Goal: Task Accomplishment & Management: Use online tool/utility

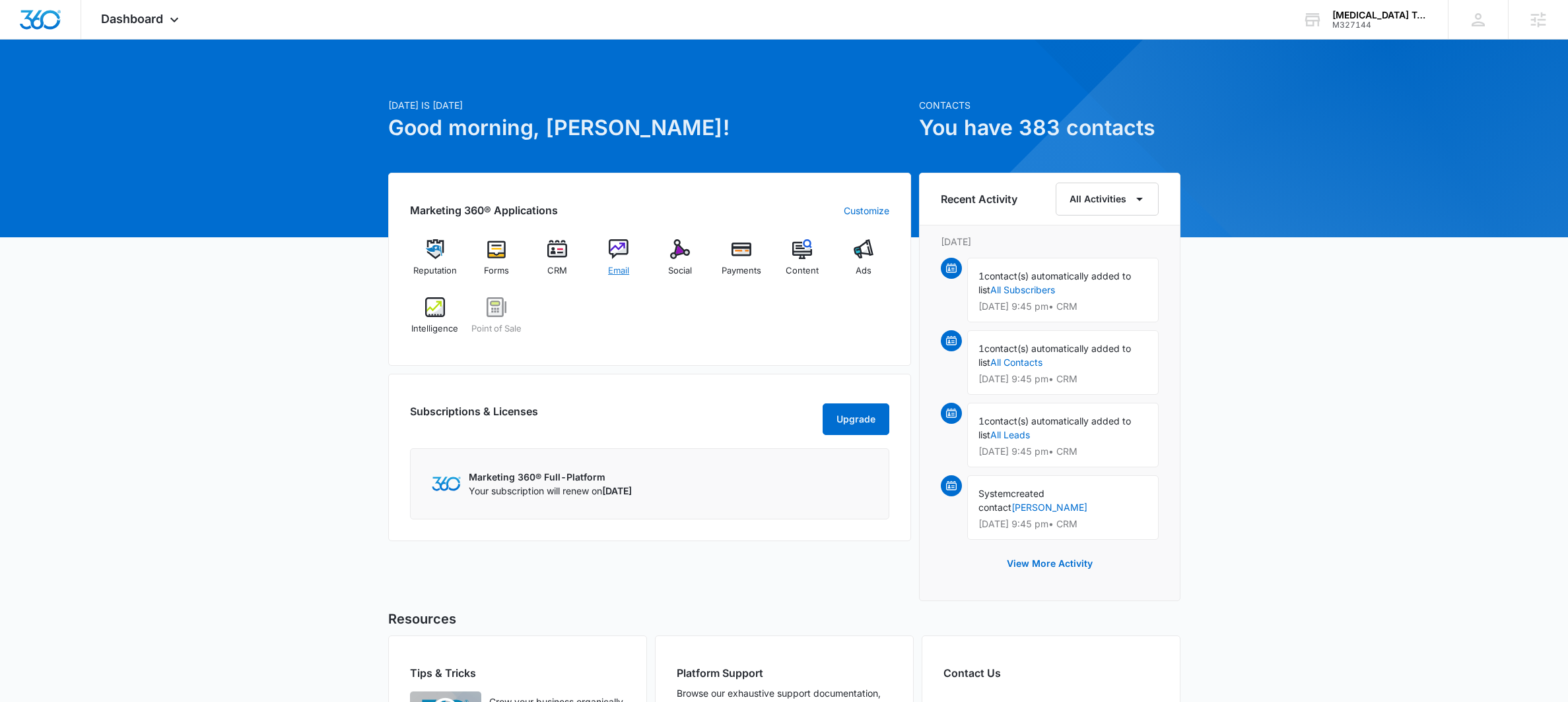
click at [621, 254] on img at bounding box center [618, 249] width 20 height 20
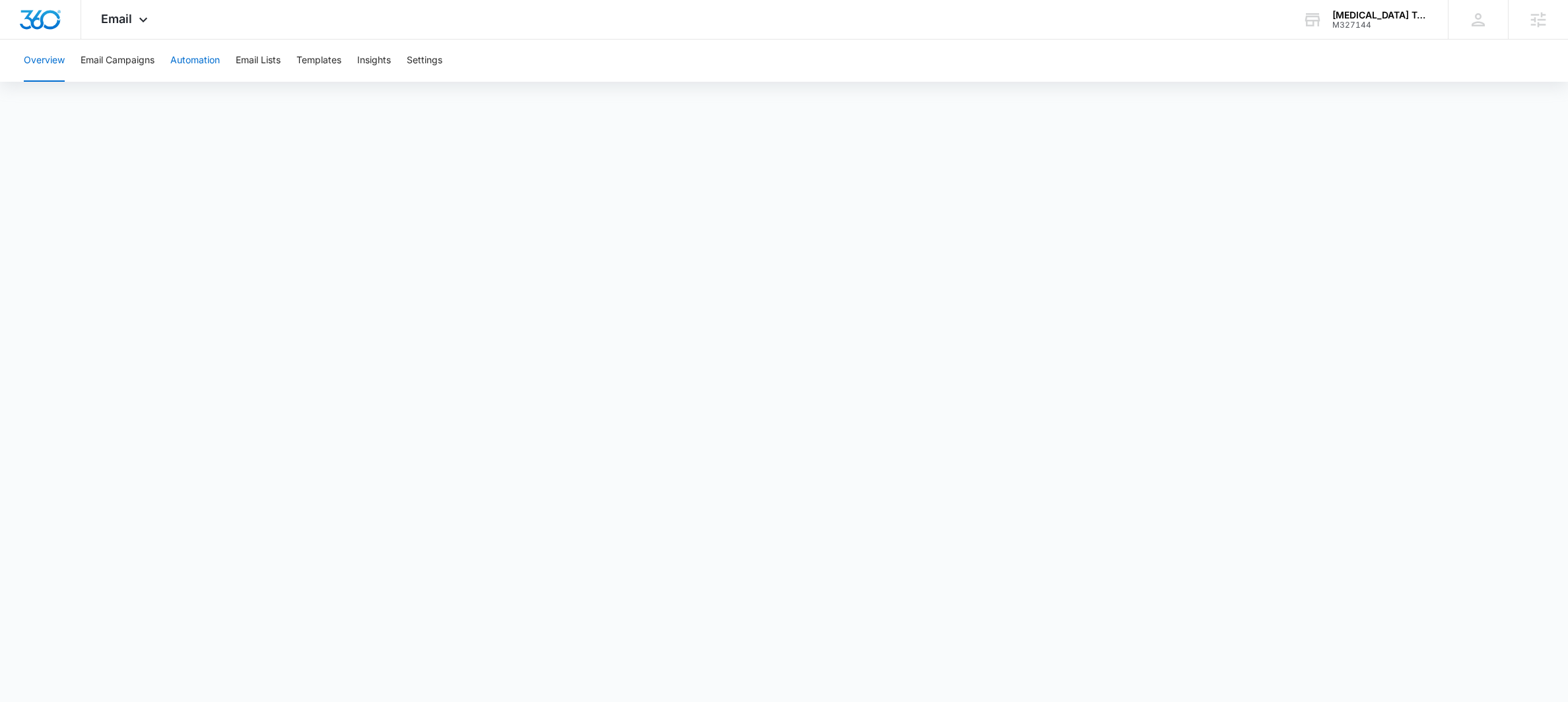
click at [195, 70] on button "Automation" at bounding box center [195, 60] width 49 height 42
click at [1343, 16] on div "Activated Carbon Technologies" at bounding box center [1380, 15] width 96 height 11
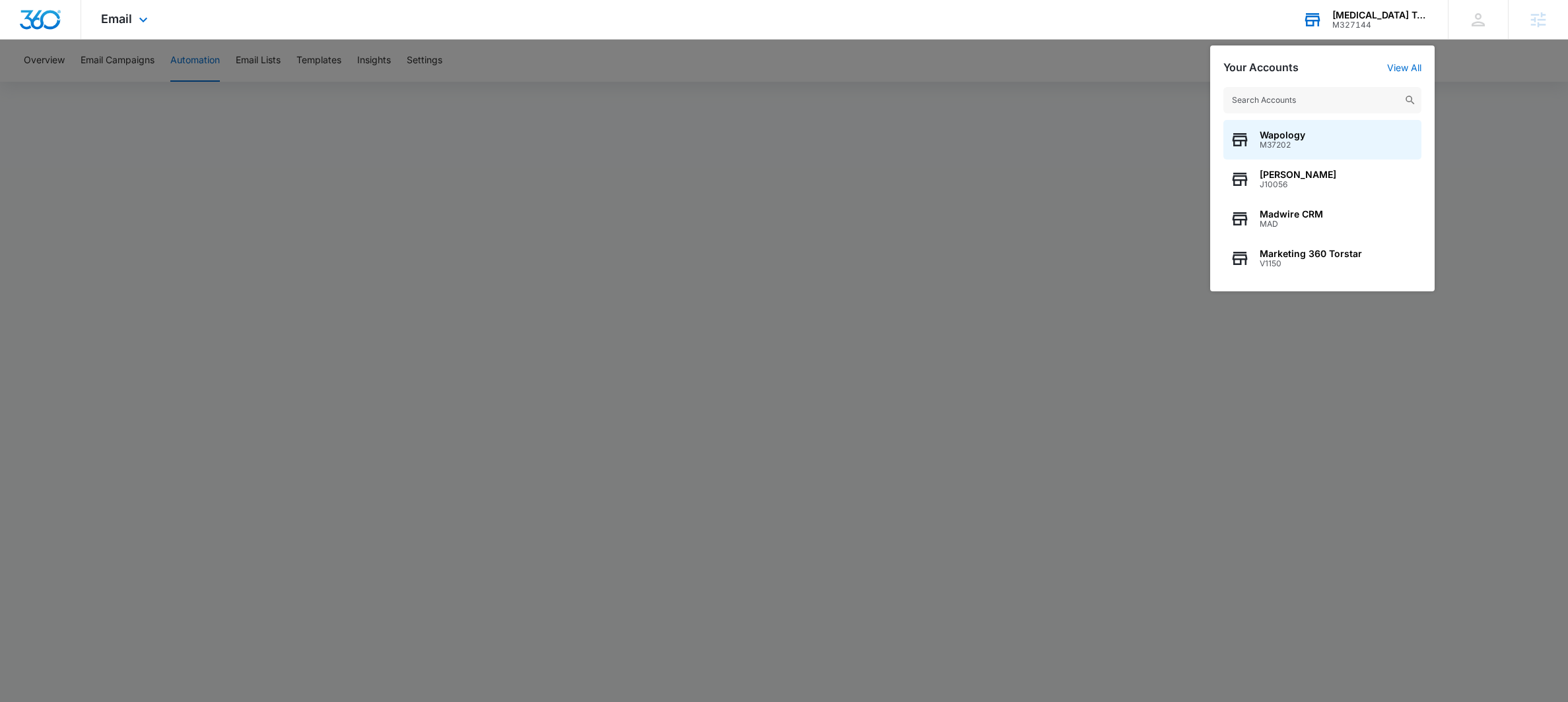
click at [1280, 106] on input "text" at bounding box center [1322, 100] width 198 height 27
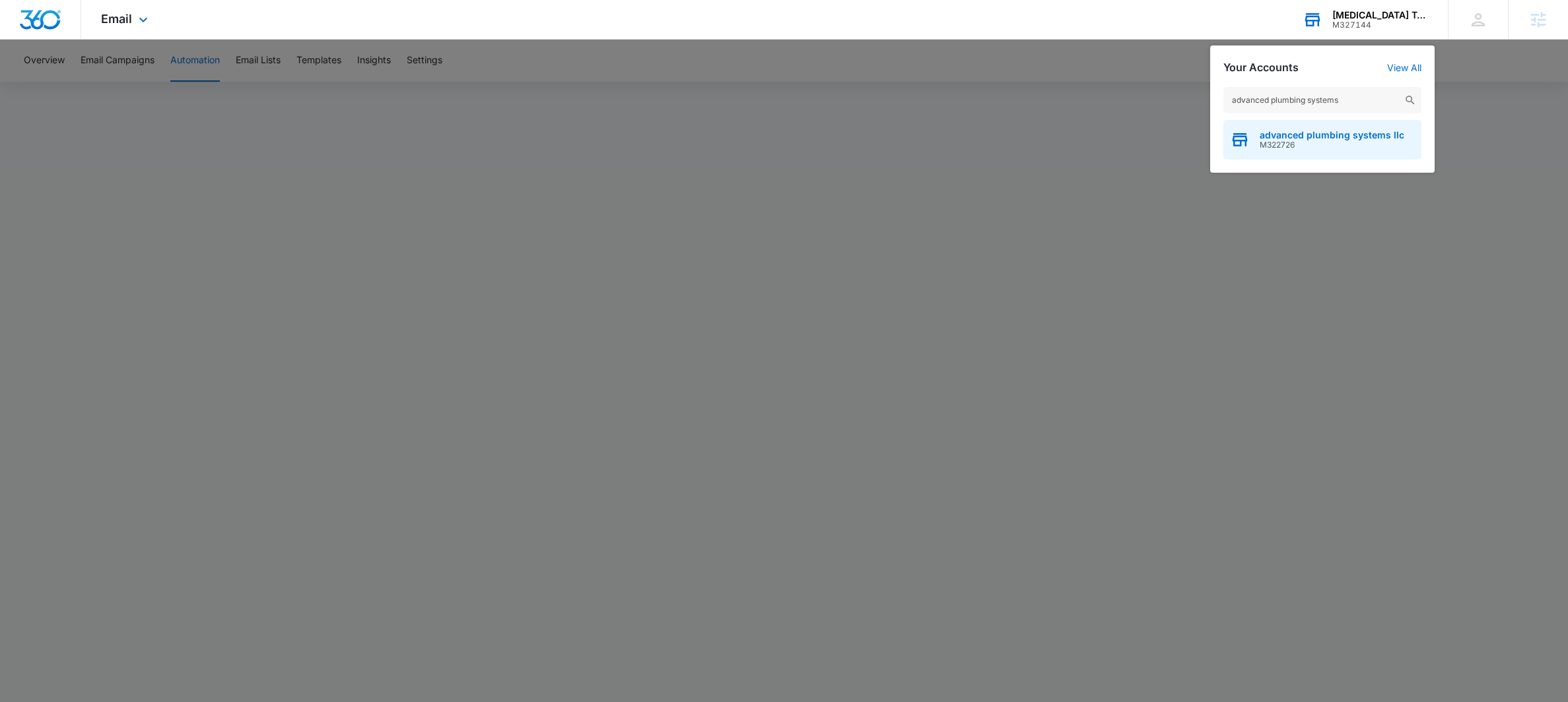
type input "advanced plumbing systems"
click at [1282, 130] on span "advanced plumbing systems llc" at bounding box center [1331, 135] width 144 height 11
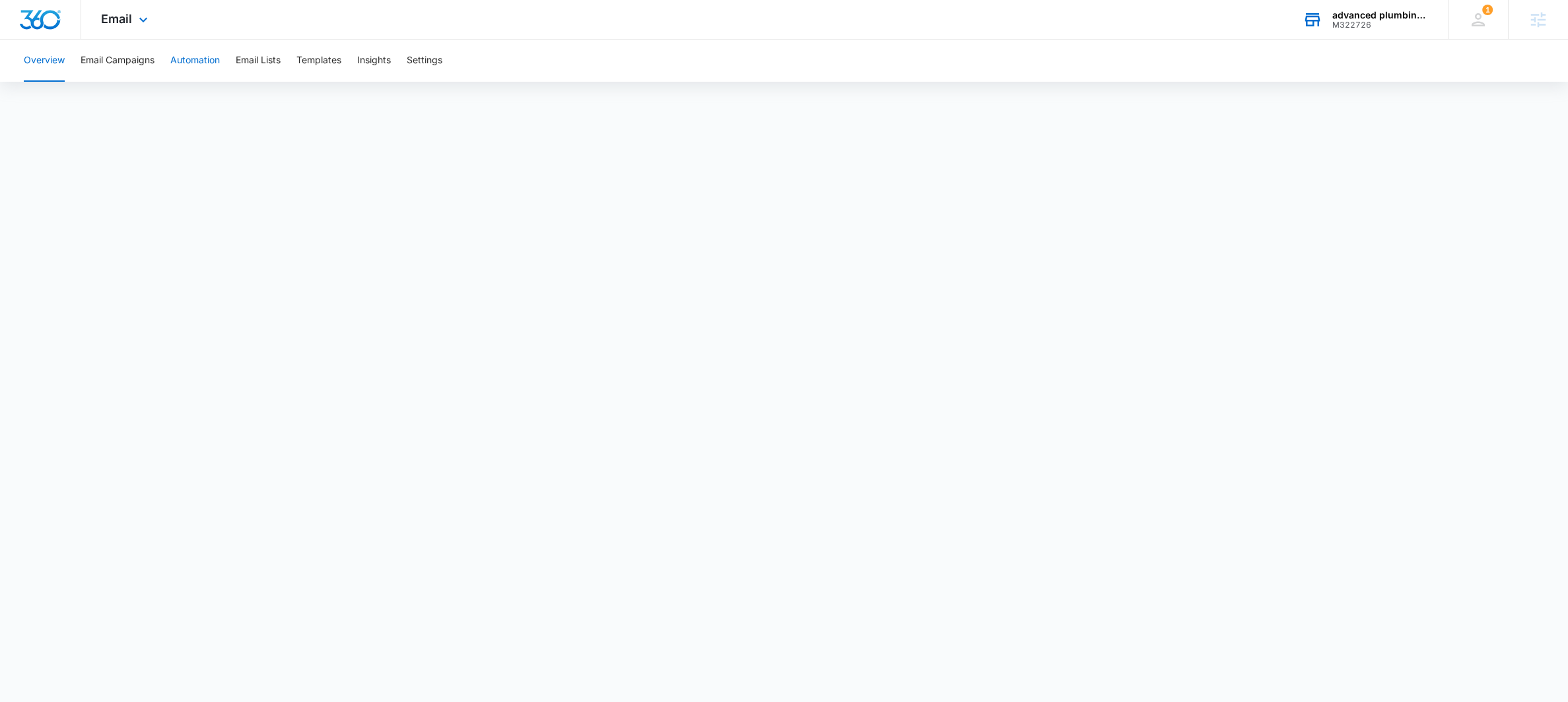
click at [201, 59] on button "Automation" at bounding box center [195, 60] width 49 height 42
